Goal: Task Accomplishment & Management: Complete application form

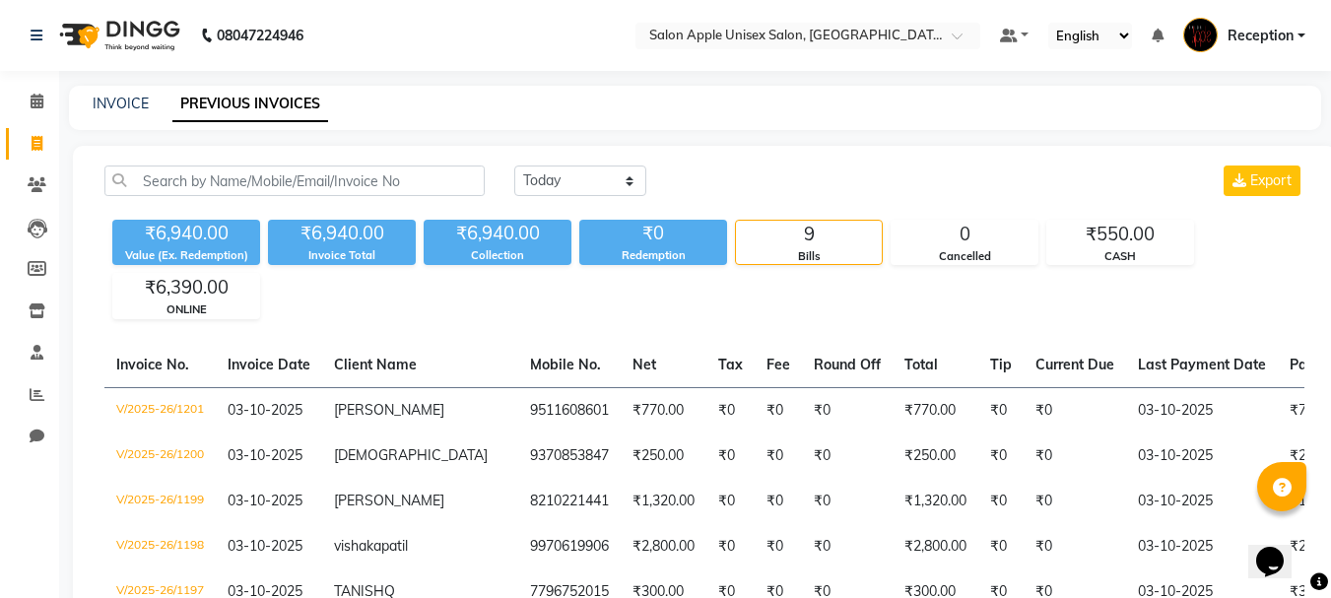
click at [130, 93] on div "INVOICE PREVIOUS INVOICES" at bounding box center [695, 108] width 1252 height 44
click at [132, 102] on link "INVOICE" at bounding box center [121, 104] width 56 height 18
select select "92"
select select "service"
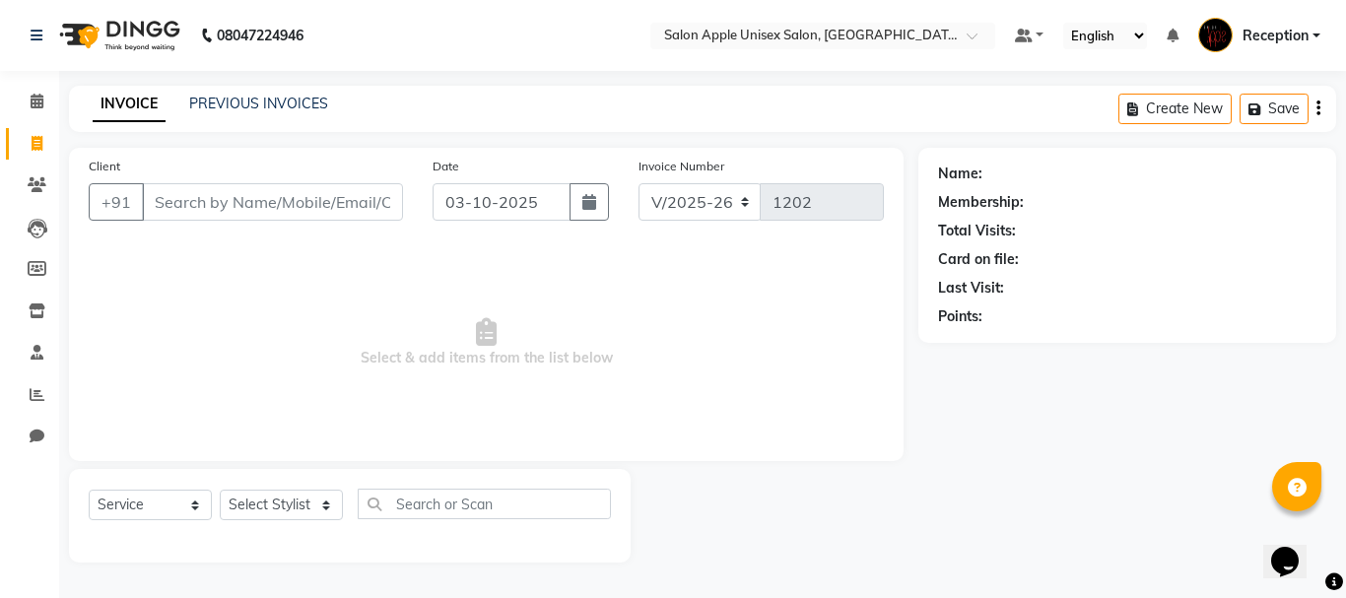
click at [230, 203] on input "Client" at bounding box center [272, 201] width 261 height 37
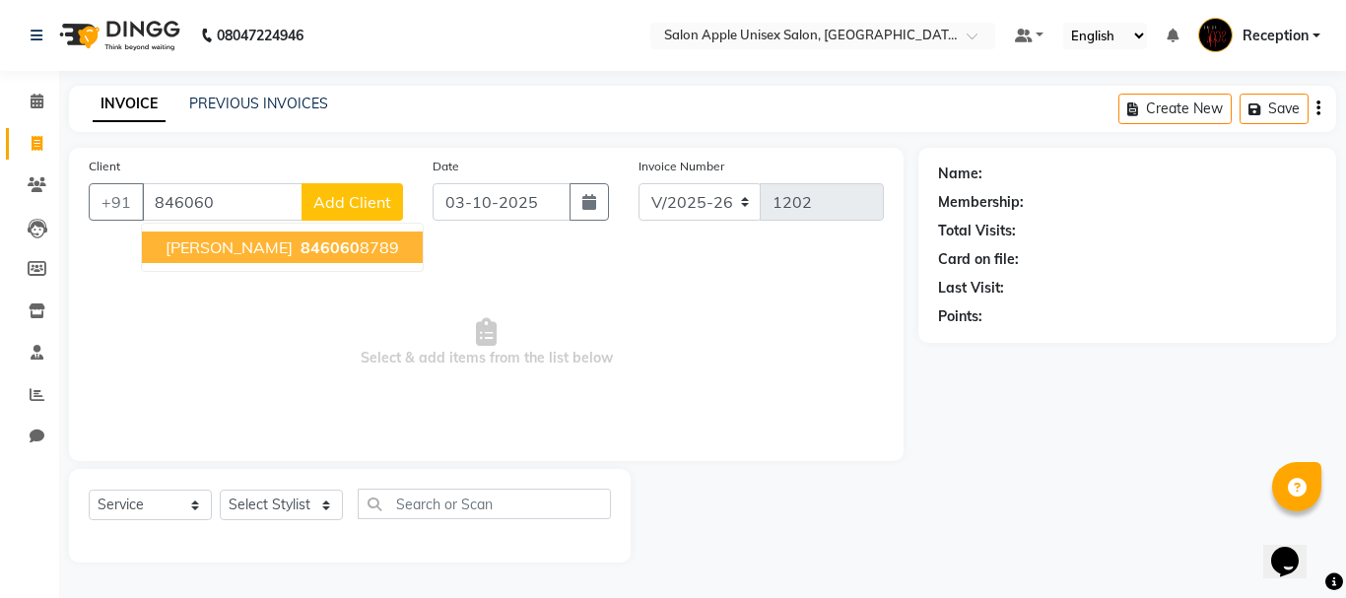
click at [301, 251] on span "846060" at bounding box center [330, 247] width 59 height 20
type input "8460608789"
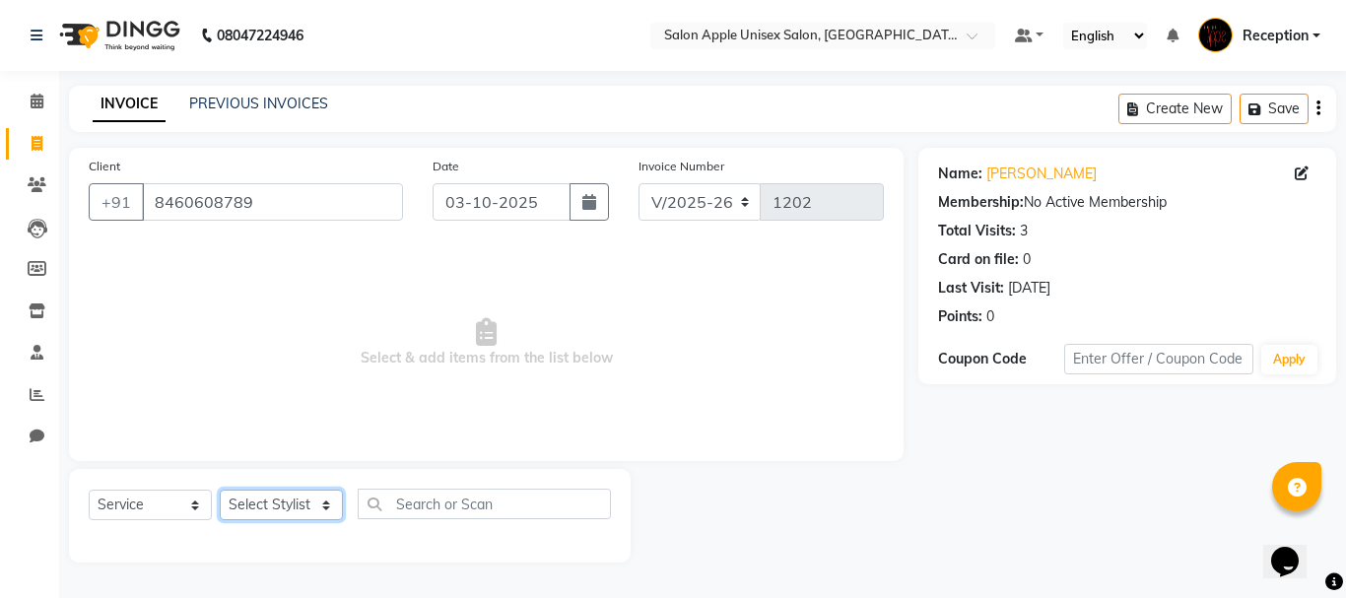
click at [329, 502] on select "Select Stylist [PERSON_NAME] priyanka Reception [PERSON_NAME] [PERSON_NAME] tra…" at bounding box center [281, 505] width 123 height 31
select select "91067"
click at [220, 490] on select "Select Stylist [PERSON_NAME] priyanka Reception [PERSON_NAME] [PERSON_NAME] tra…" at bounding box center [281, 505] width 123 height 31
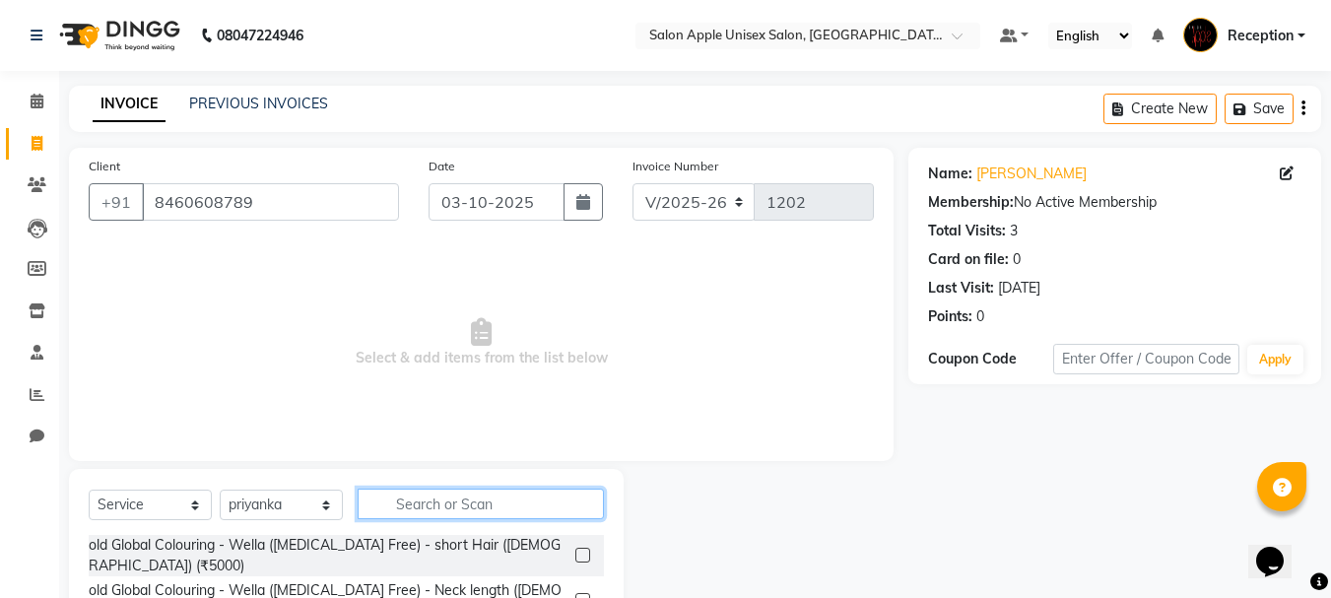
click at [426, 504] on input "text" at bounding box center [481, 504] width 246 height 31
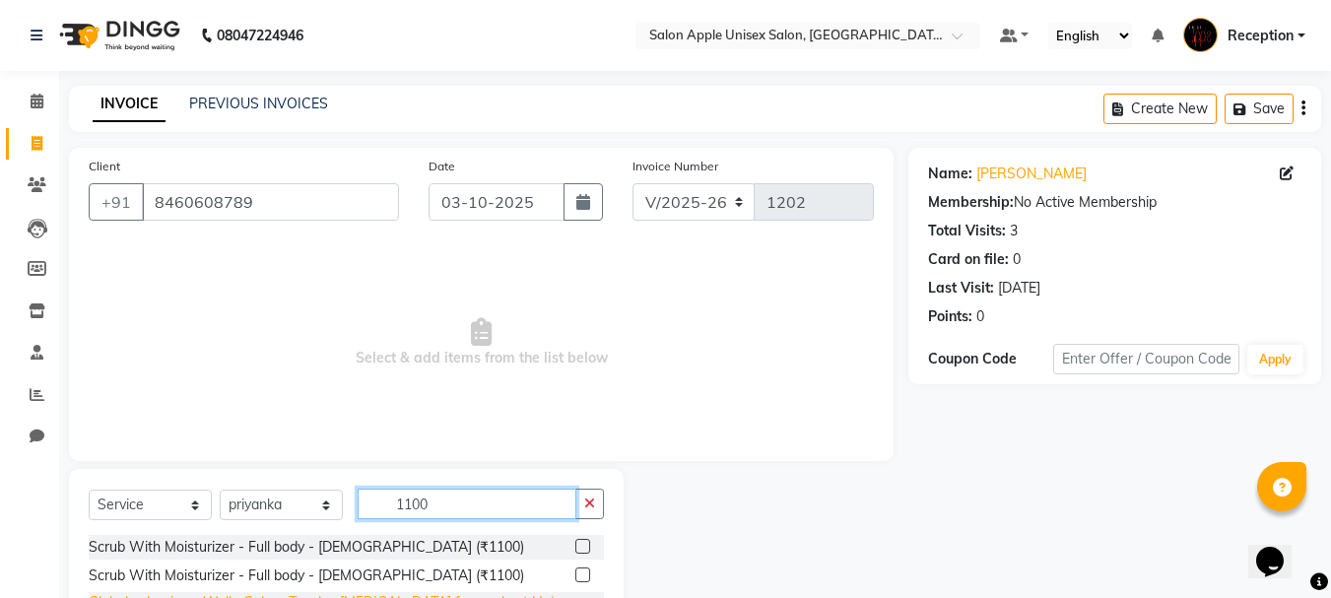
scroll to position [125, 0]
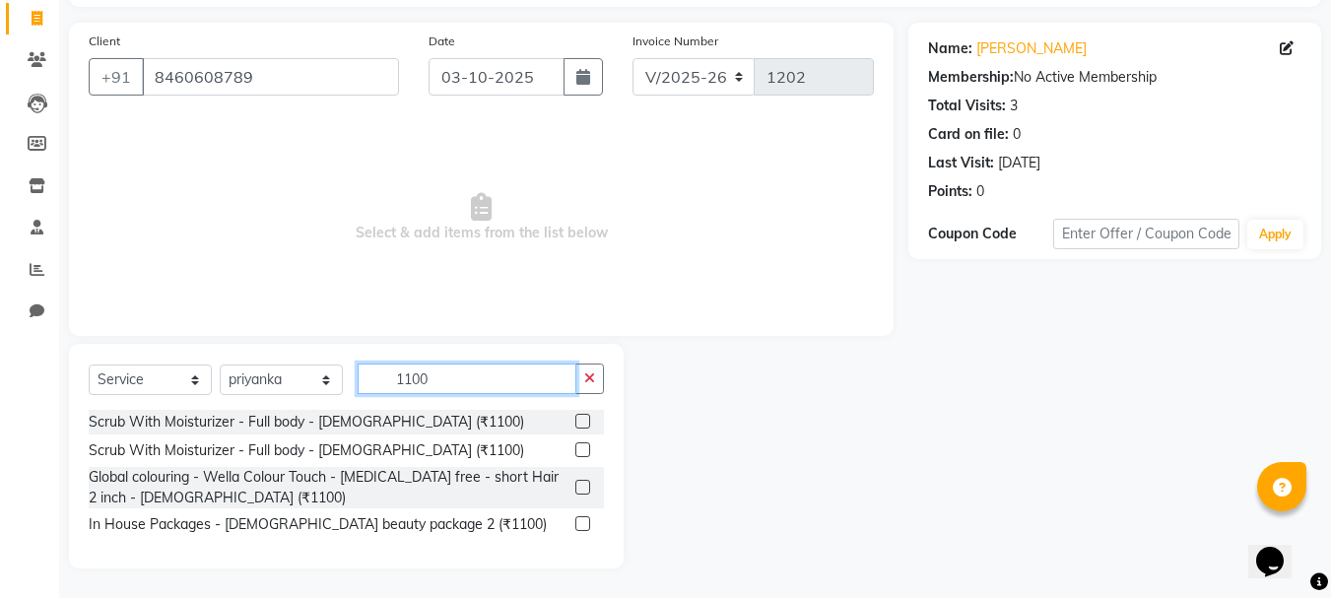
type input "1100"
click at [587, 522] on label at bounding box center [582, 523] width 15 height 15
click at [587, 522] on input "checkbox" at bounding box center [581, 524] width 13 height 13
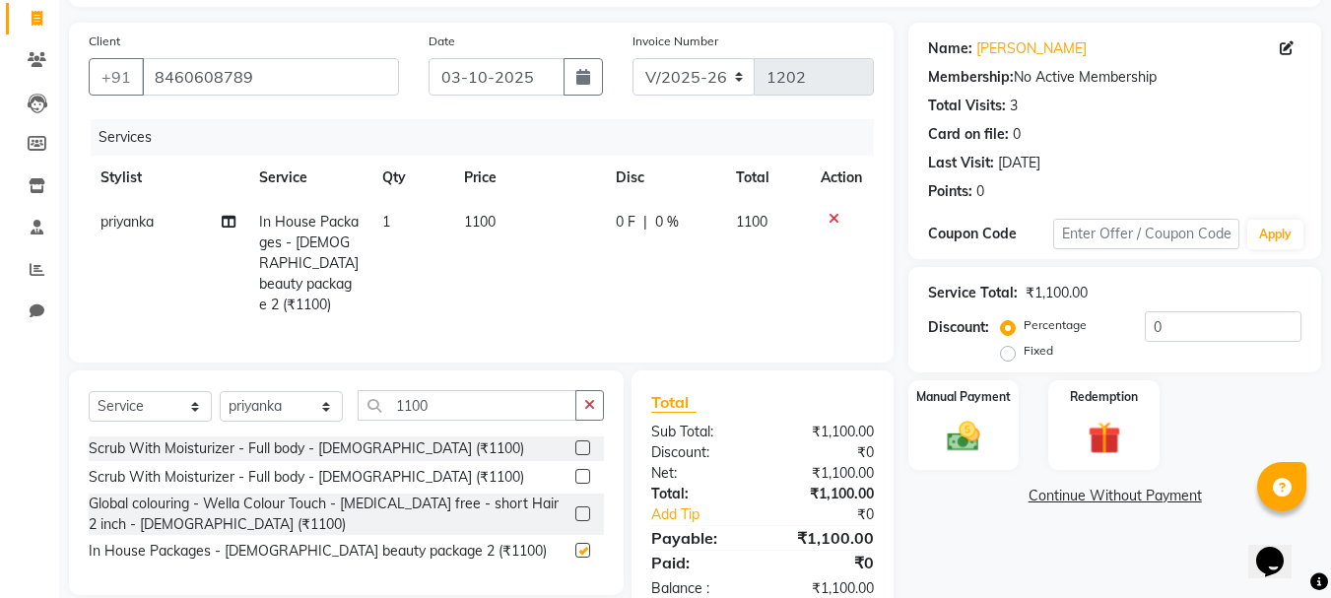
checkbox input "false"
click at [977, 439] on img at bounding box center [963, 436] width 55 height 39
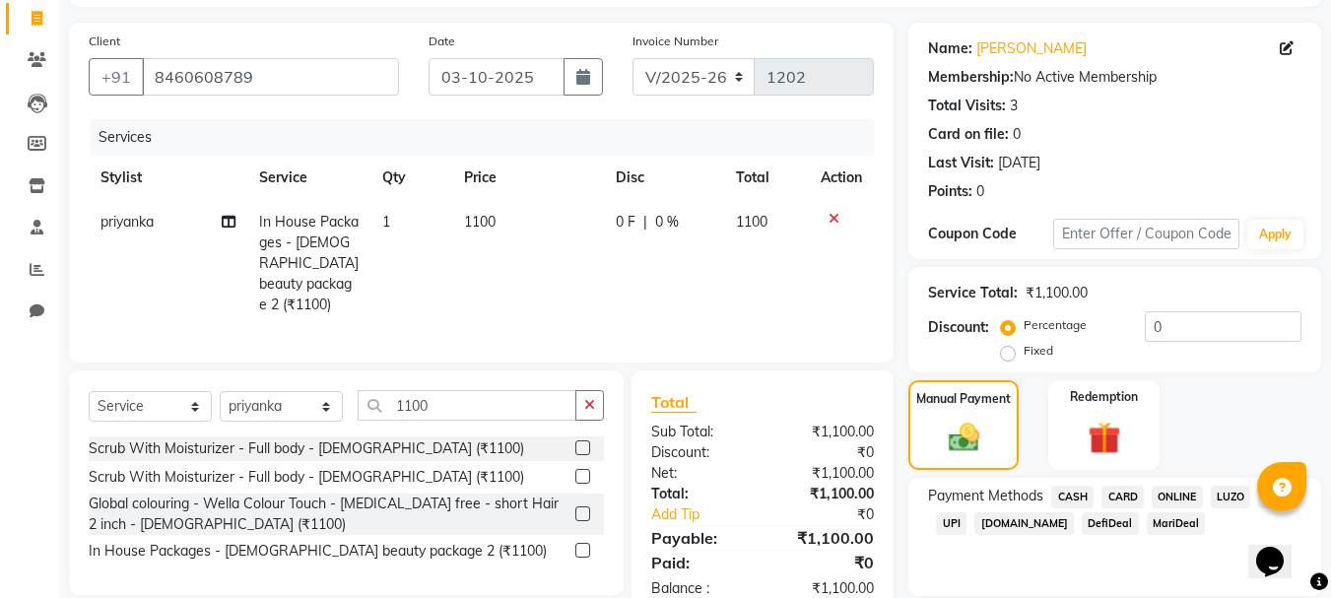
click at [1172, 493] on span "ONLINE" at bounding box center [1177, 497] width 51 height 23
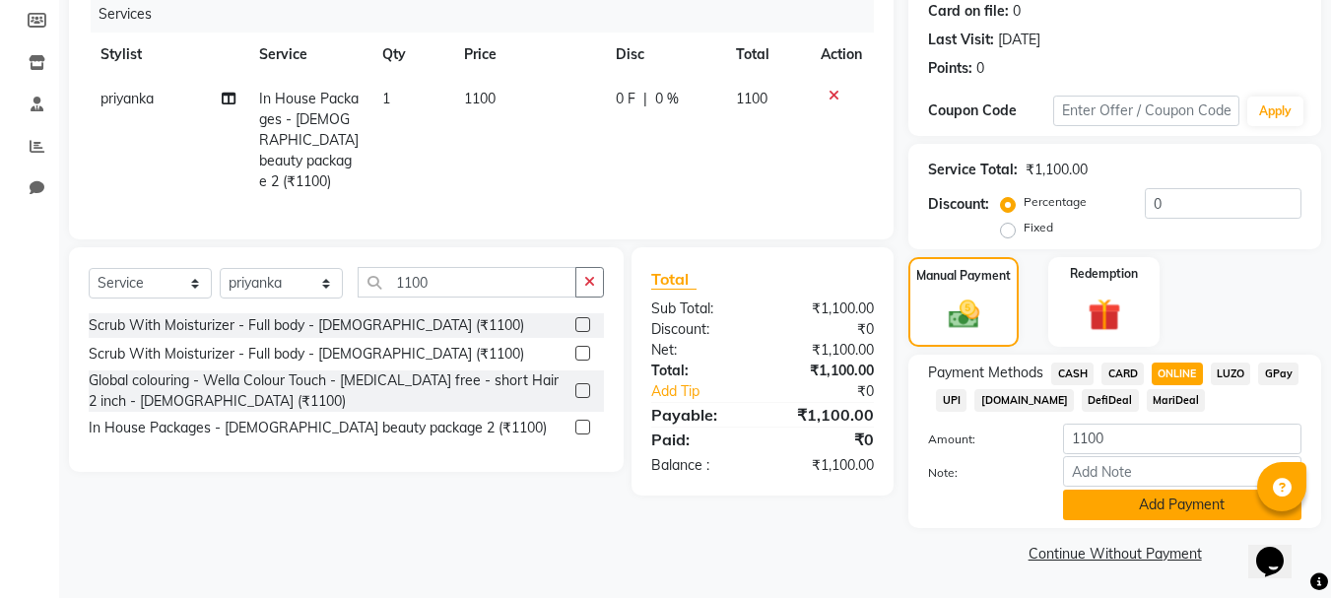
click at [1151, 512] on button "Add Payment" at bounding box center [1182, 505] width 238 height 31
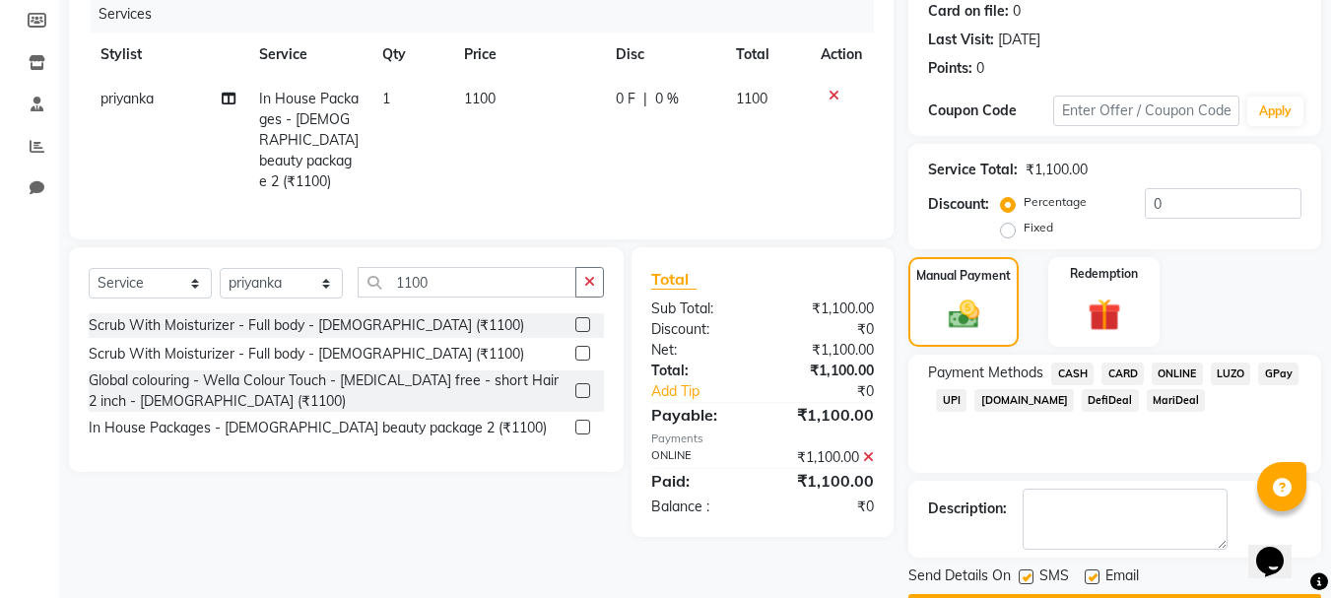
scroll to position [304, 0]
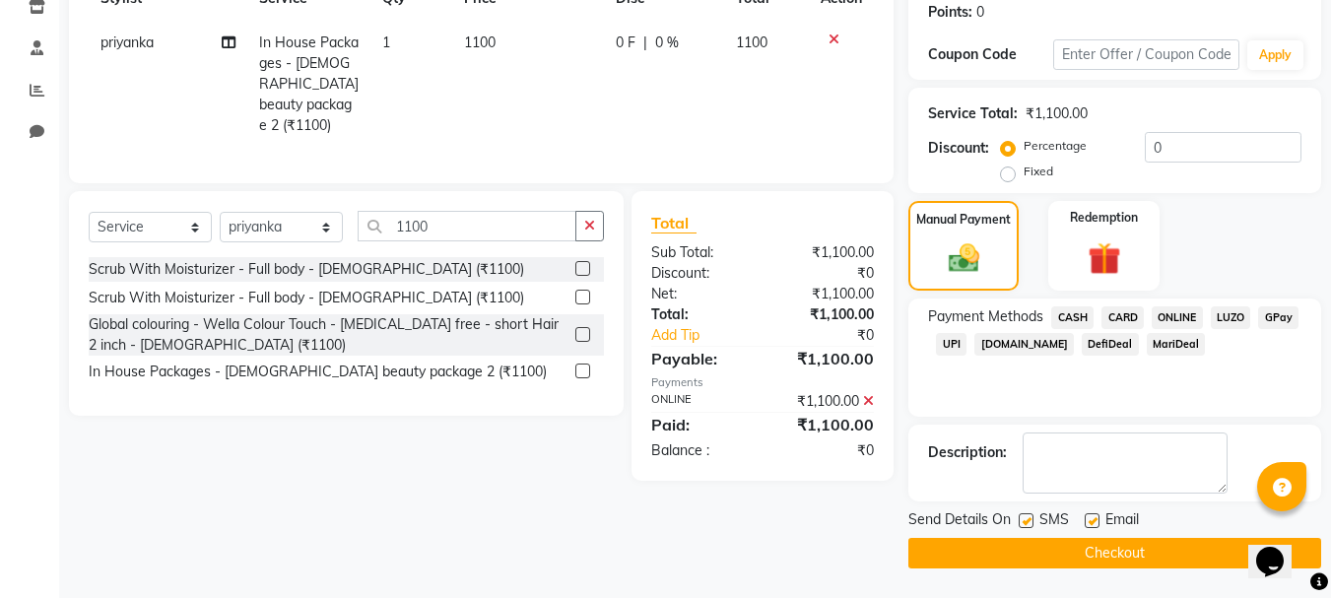
click at [1141, 564] on button "Checkout" at bounding box center [1115, 553] width 413 height 31
